Goal: Transaction & Acquisition: Purchase product/service

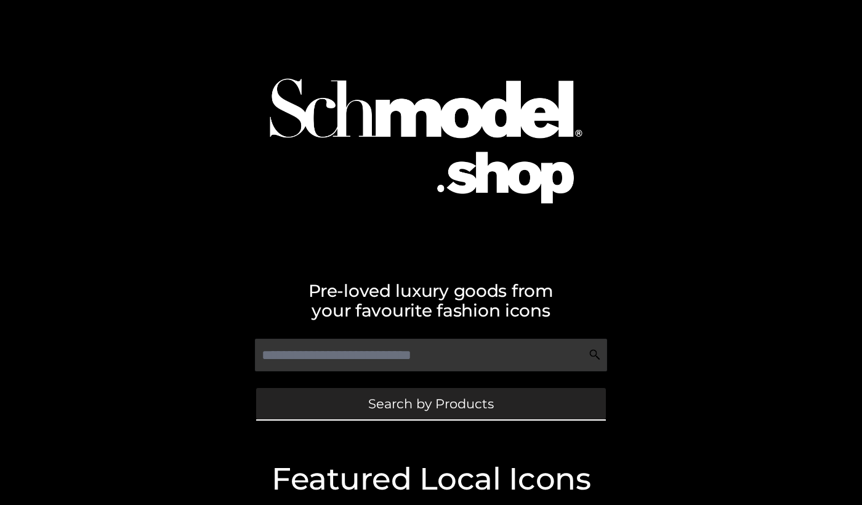
click at [395, 400] on span "Search by Products" at bounding box center [431, 403] width 126 height 13
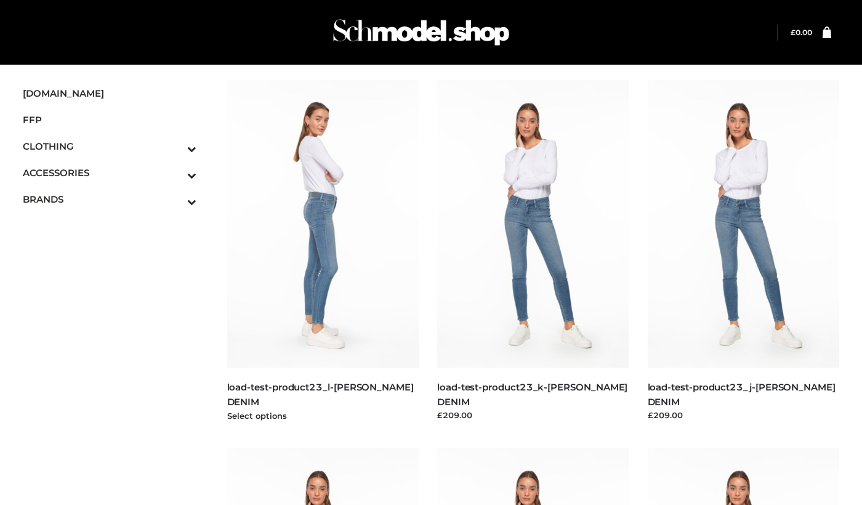
click at [302, 254] on img at bounding box center [323, 224] width 192 height 288
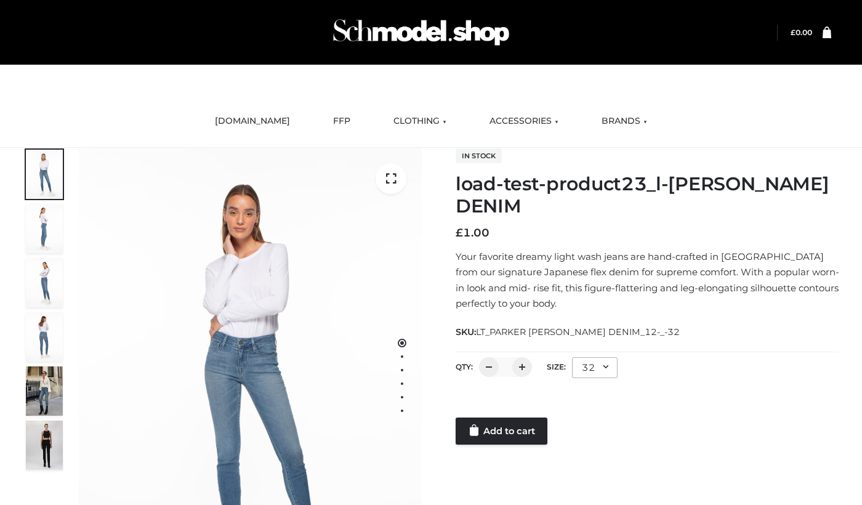
click at [487, 409] on div at bounding box center [648, 405] width 384 height 25
click at [487, 429] on link "Add to cart" at bounding box center [502, 430] width 92 height 27
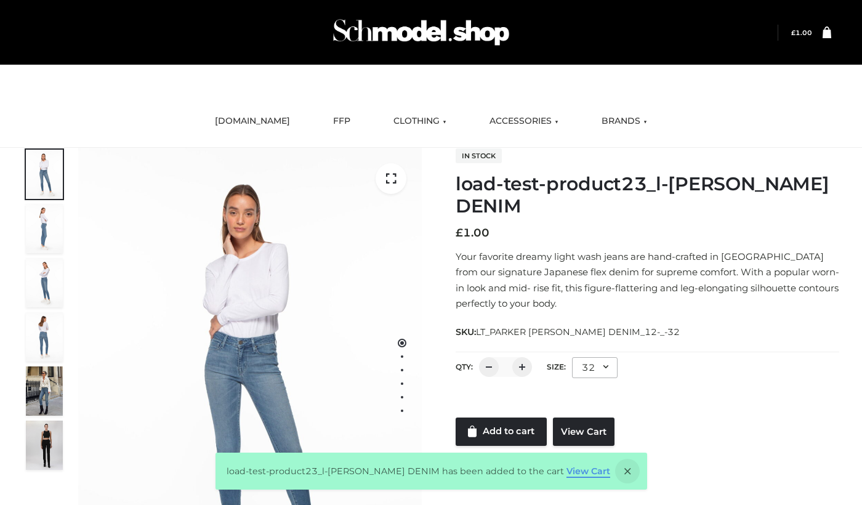
click at [568, 475] on link "View Cart" at bounding box center [588, 470] width 44 height 11
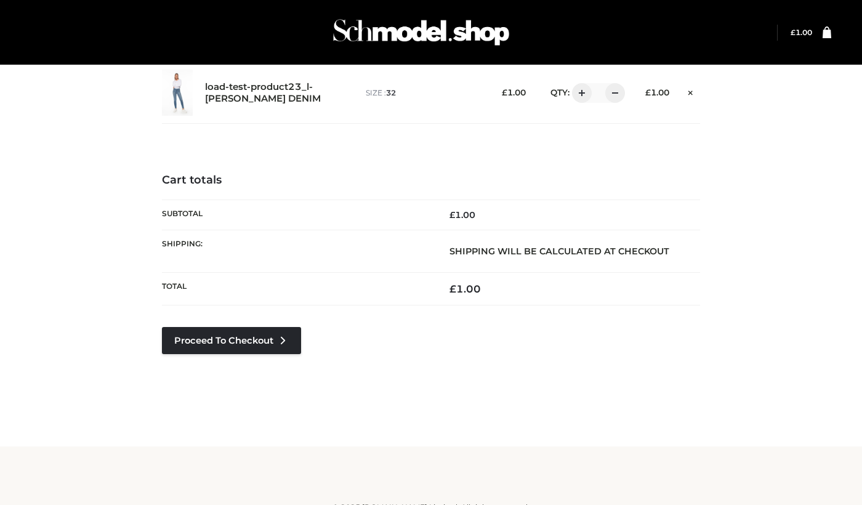
click at [274, 356] on div "Proceed to Checkout" at bounding box center [231, 359] width 139 height 64
click at [269, 340] on link "Proceed to Checkout" at bounding box center [231, 340] width 139 height 27
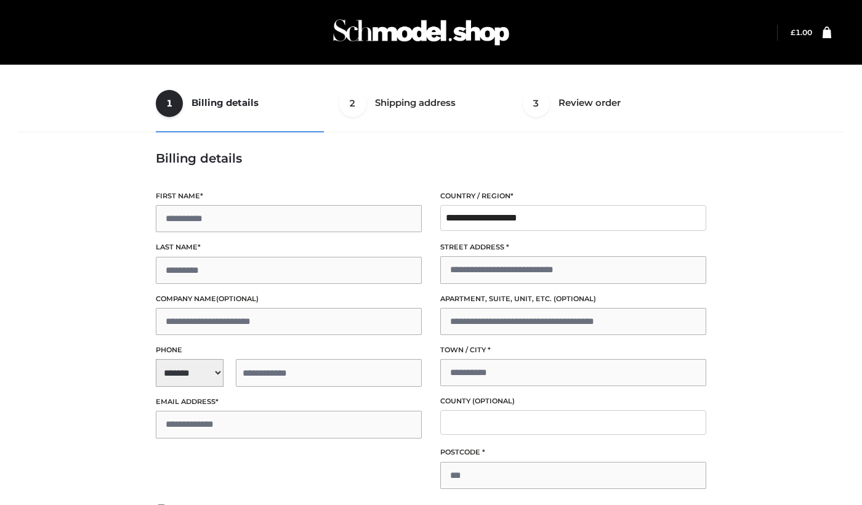
type input "****"
